Goal: Information Seeking & Learning: Learn about a topic

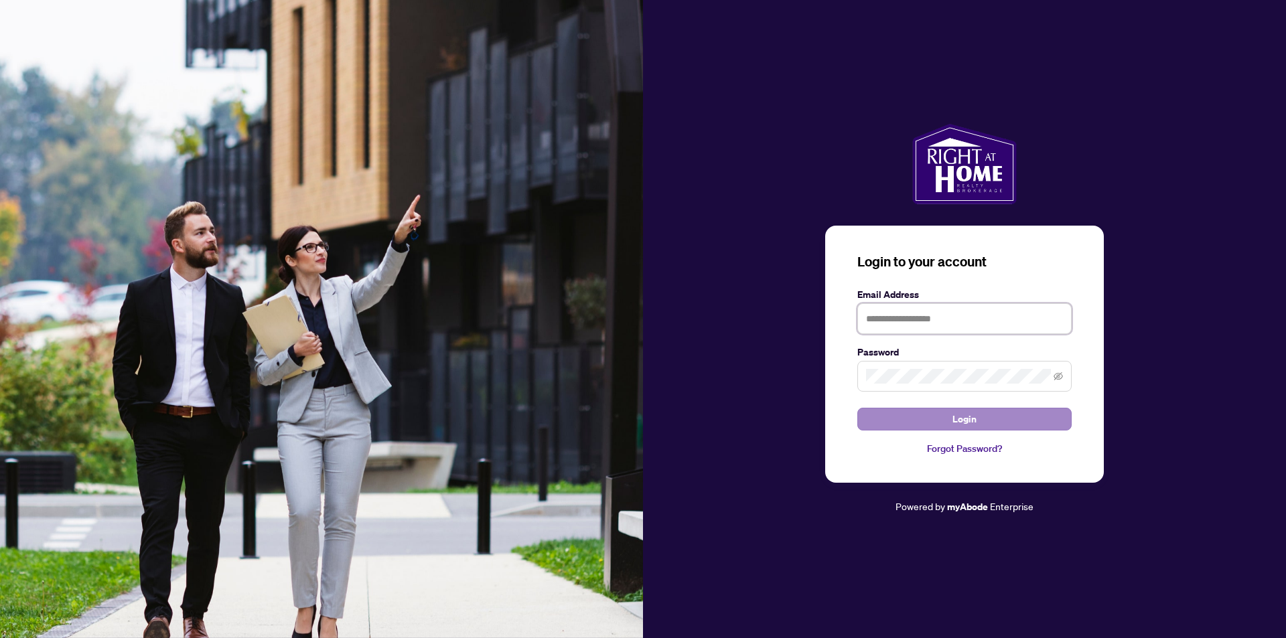
type input "**********"
click at [896, 417] on button "Login" at bounding box center [965, 419] width 214 height 23
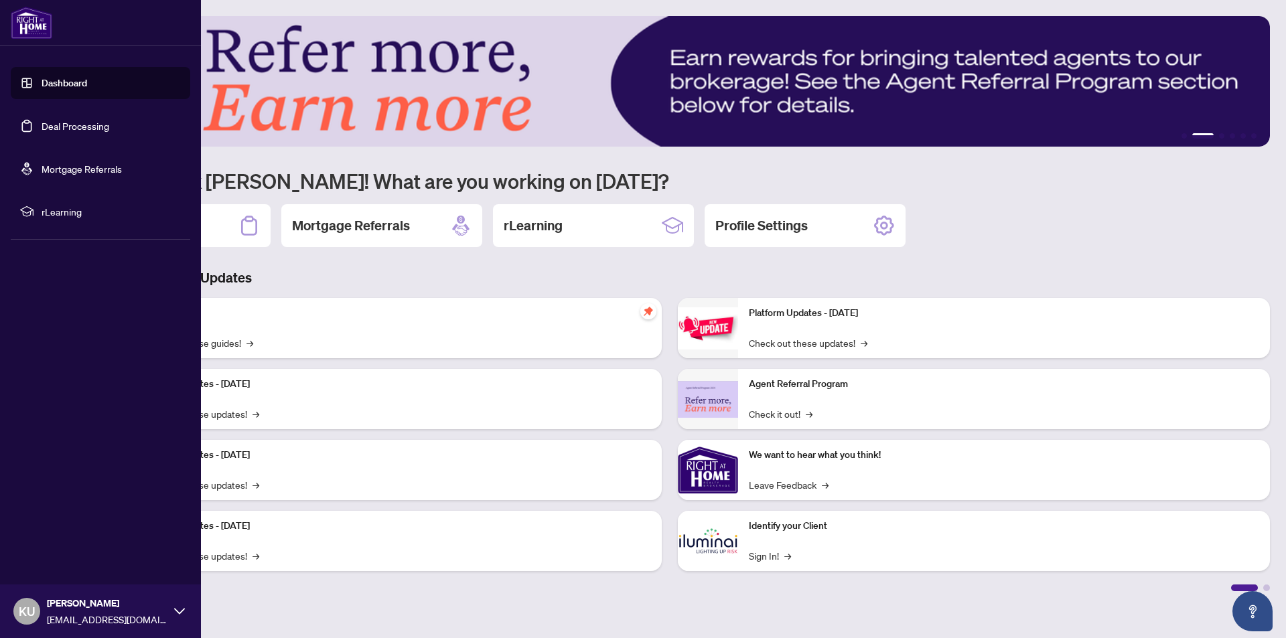
click at [53, 82] on link "Dashboard" at bounding box center [65, 83] width 46 height 12
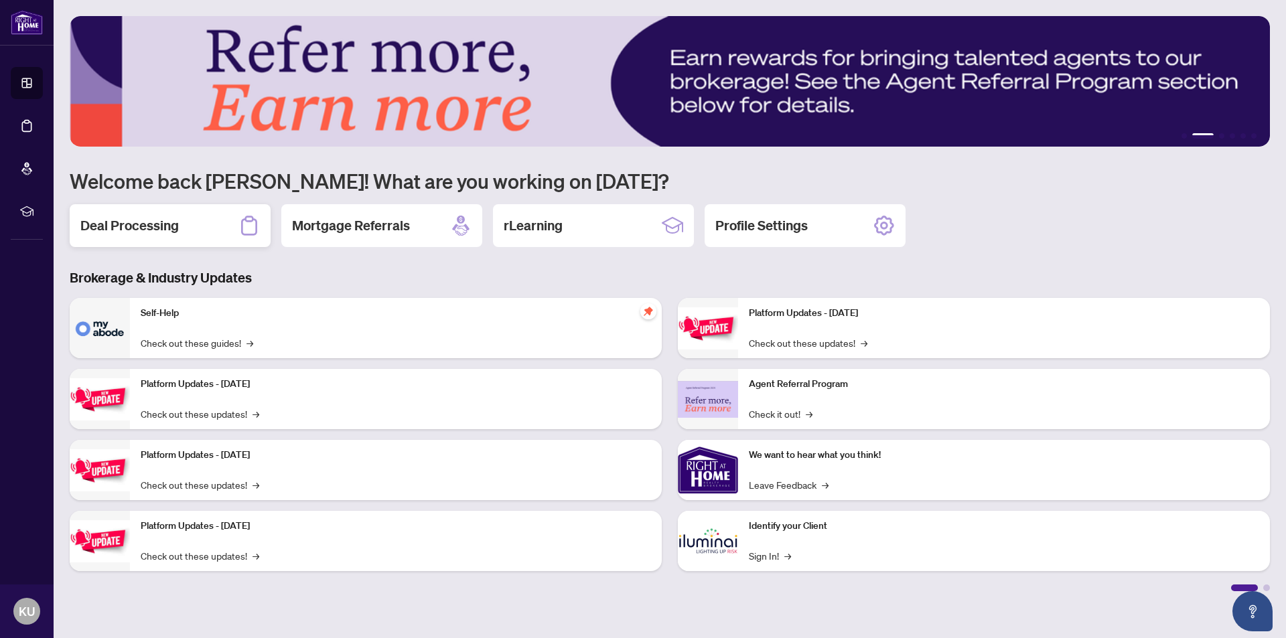
click at [151, 231] on h2 "Deal Processing" at bounding box center [129, 225] width 98 height 19
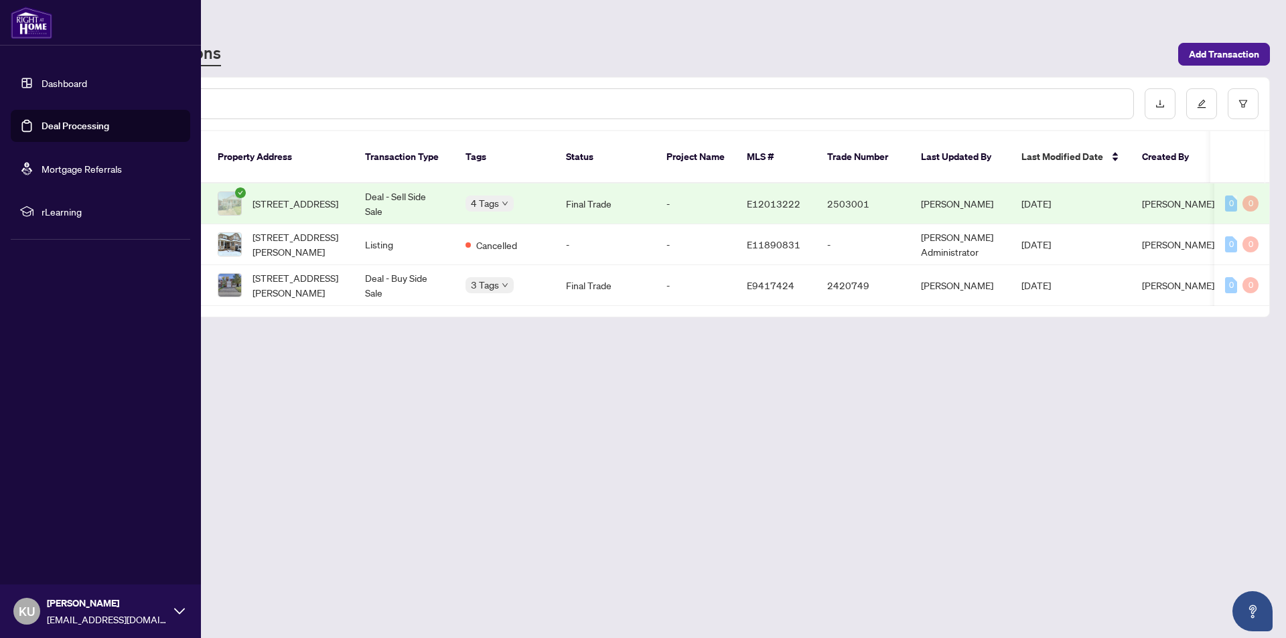
click at [50, 86] on link "Dashboard" at bounding box center [65, 83] width 46 height 12
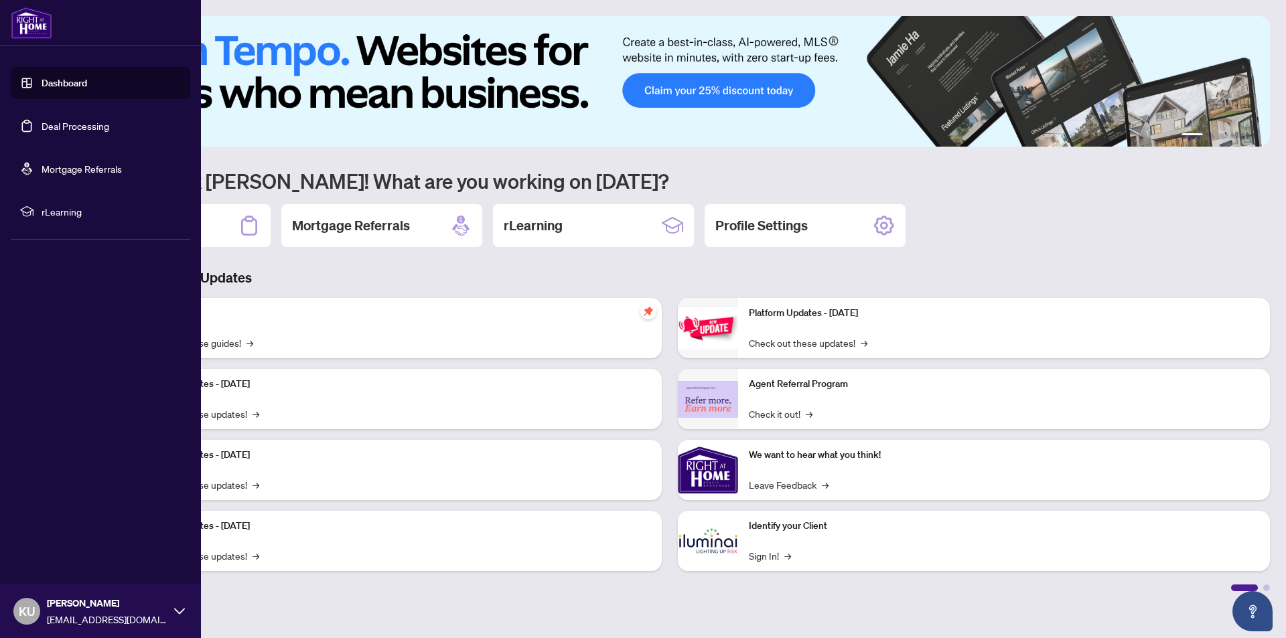
click at [56, 215] on span "rLearning" at bounding box center [111, 211] width 139 height 15
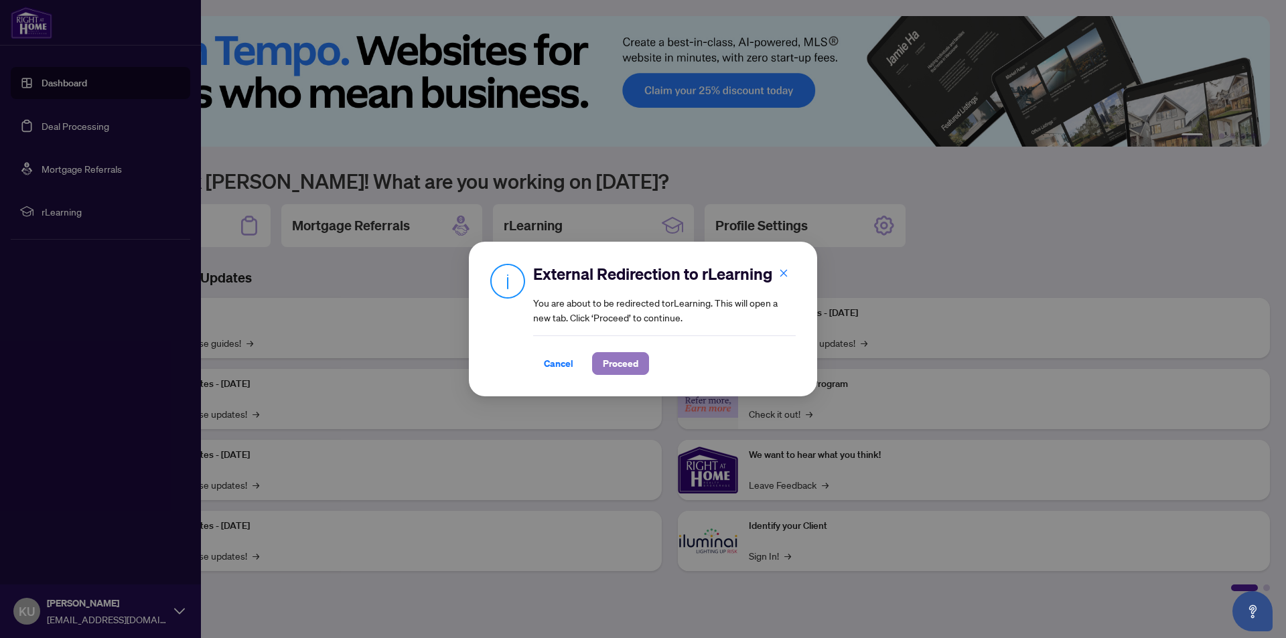
click at [631, 355] on span "Proceed" at bounding box center [621, 363] width 36 height 21
